Goal: Task Accomplishment & Management: Manage account settings

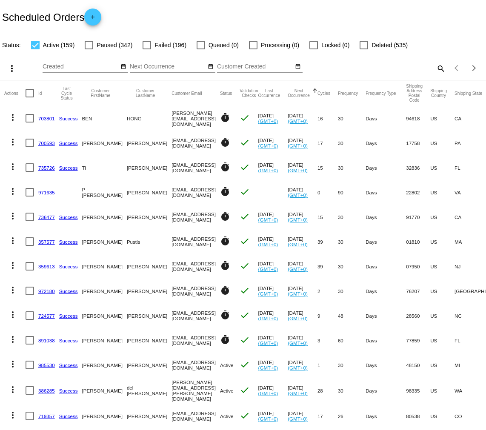
select select "9"
select select "2025"
select select "10"
click at [92, 67] on input "Created" at bounding box center [81, 66] width 77 height 7
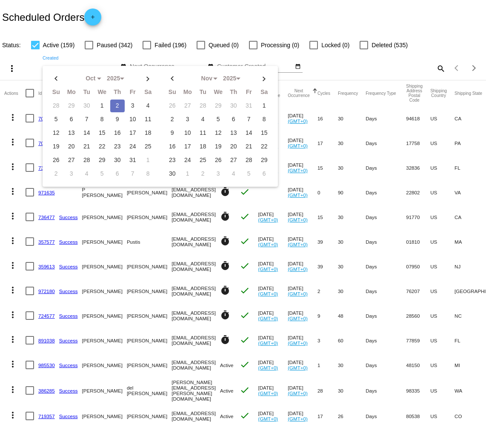
click at [203, 1] on div "Scheduled Orders add" at bounding box center [243, 17] width 486 height 34
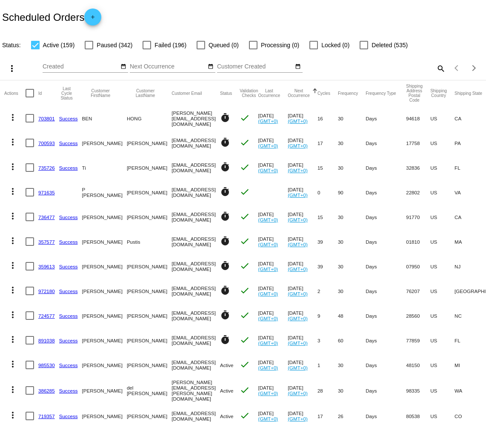
click at [370, 72] on div "search" at bounding box center [385, 68] width 121 height 13
click at [436, 66] on mat-icon "search" at bounding box center [441, 68] width 10 height 13
click at [384, 69] on input "Search" at bounding box center [385, 66] width 121 height 7
paste input "719357"
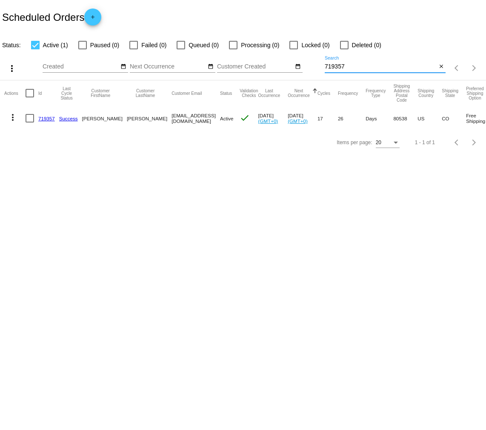
click at [13, 119] on mat-icon "more_vert" at bounding box center [13, 117] width 10 height 10
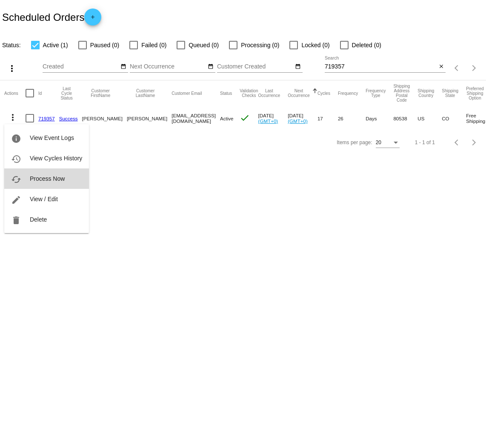
click at [67, 181] on button "cached Process Now" at bounding box center [46, 179] width 85 height 20
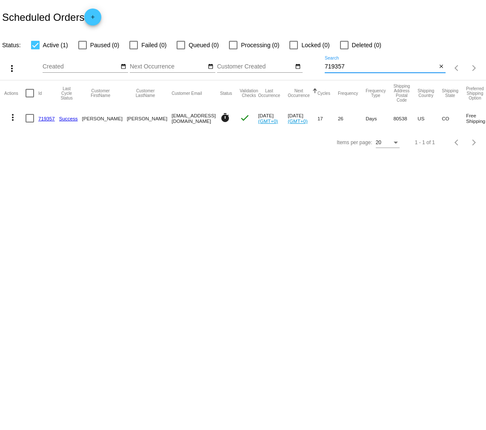
click at [341, 69] on input "719357" at bounding box center [381, 66] width 112 height 7
paste input "817435"
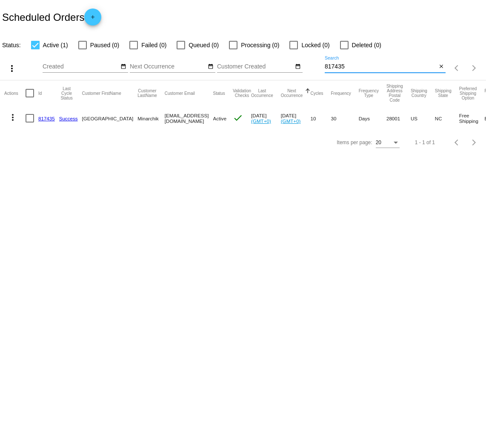
type input "817435"
click at [13, 116] on mat-icon "more_vert" at bounding box center [13, 117] width 10 height 10
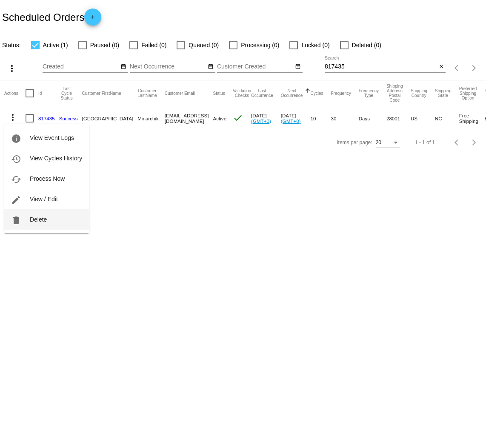
click at [37, 218] on span "Delete" at bounding box center [38, 219] width 17 height 7
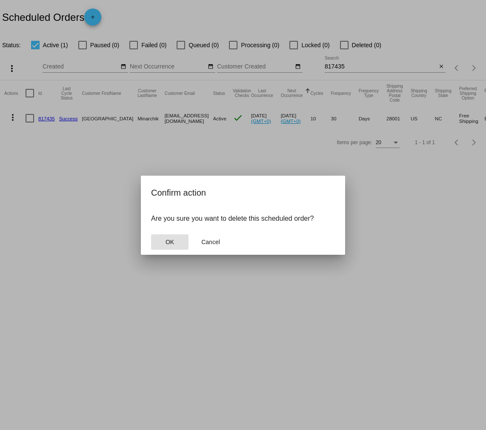
click at [163, 239] on button "OK" at bounding box center [169, 242] width 37 height 15
